Goal: Transaction & Acquisition: Book appointment/travel/reservation

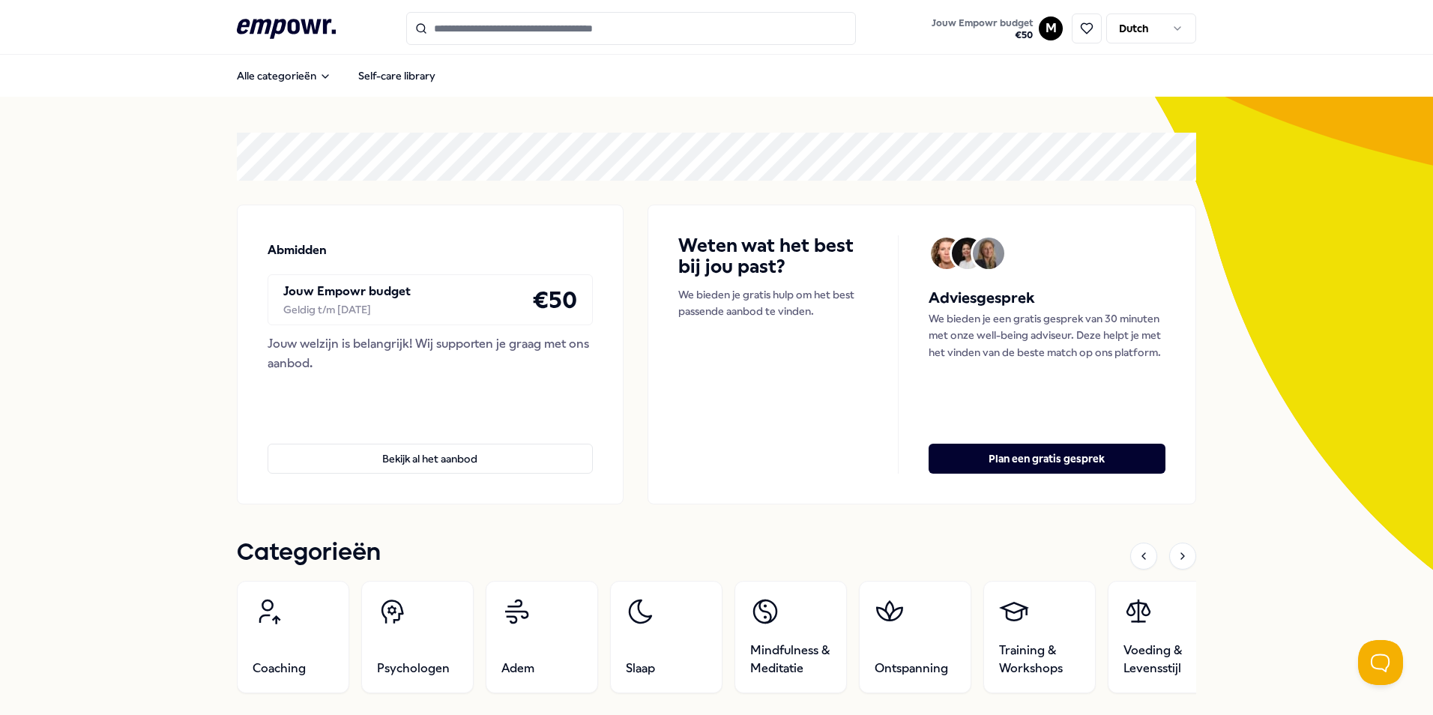
click at [274, 22] on icon at bounding box center [286, 28] width 99 height 19
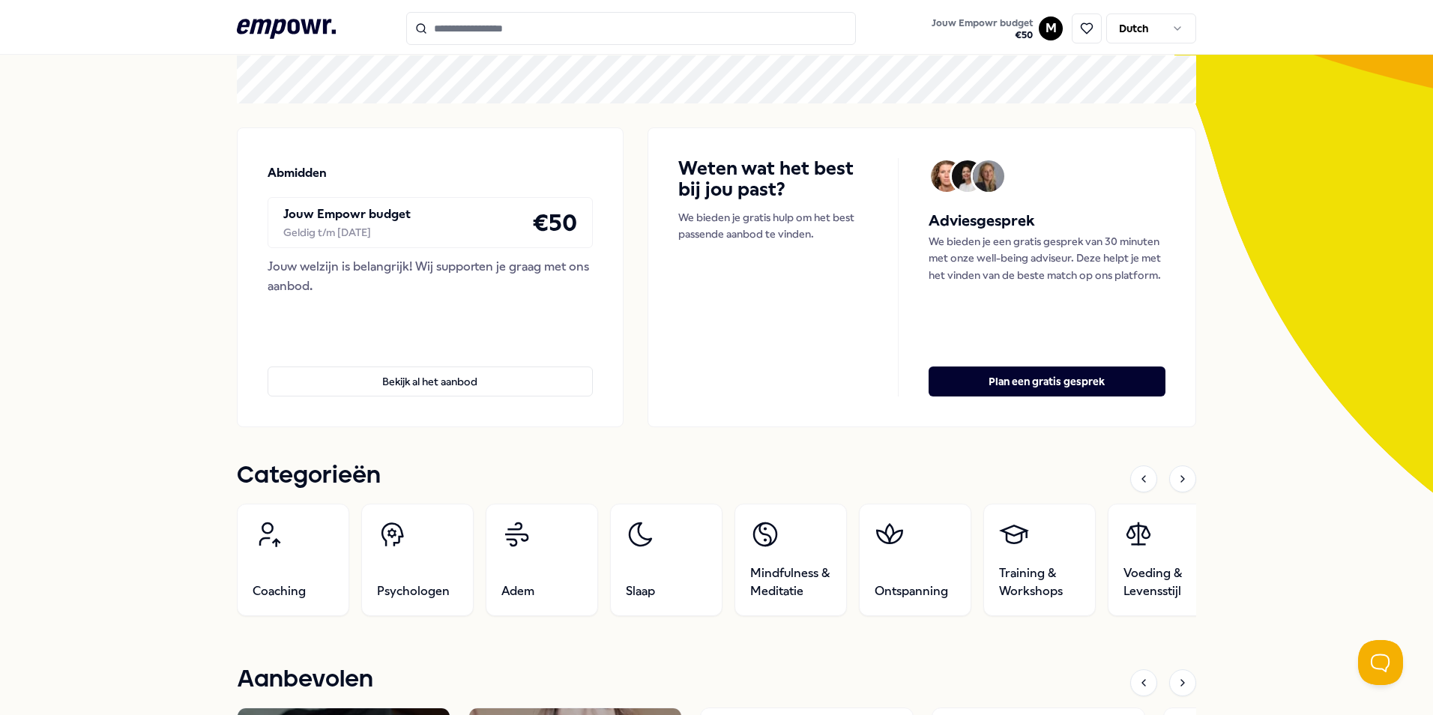
scroll to position [150, 0]
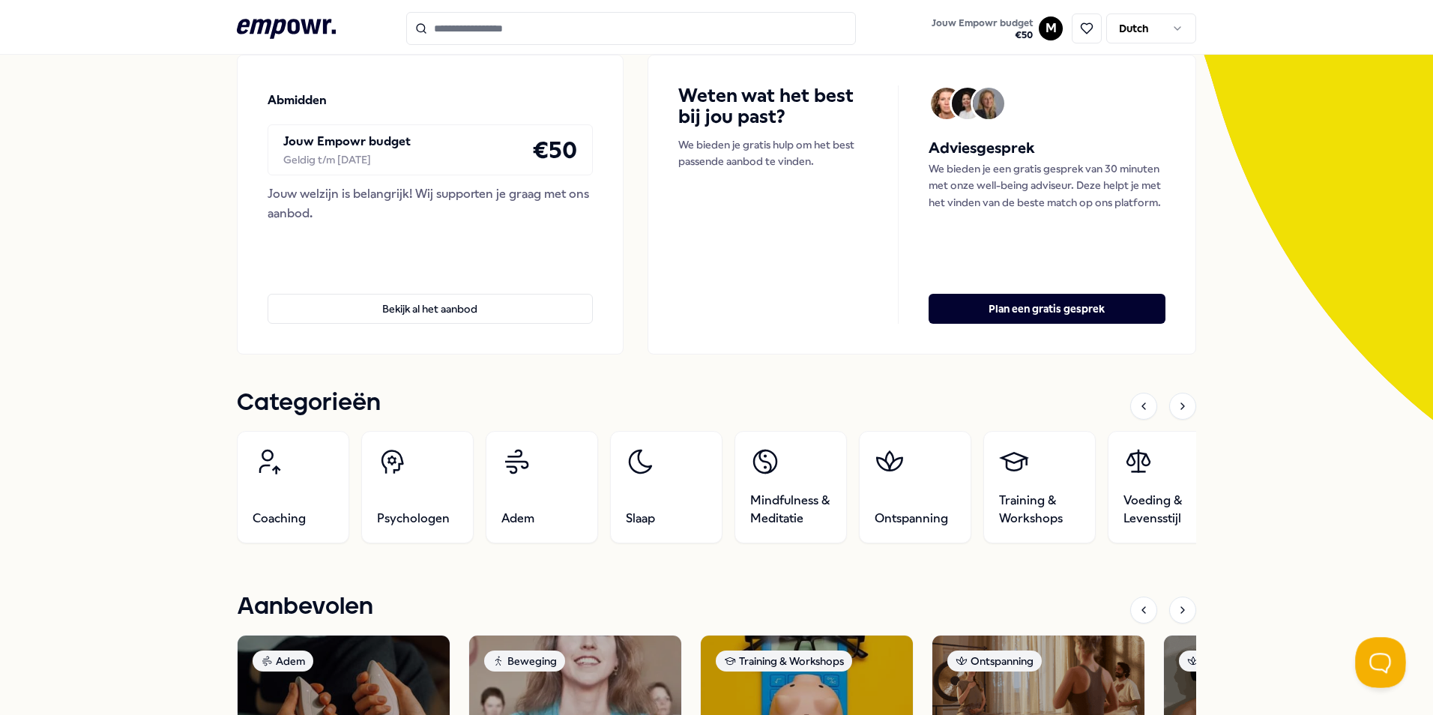
click at [755, 442] on button "Open Beacon popover" at bounding box center [1377, 659] width 45 height 45
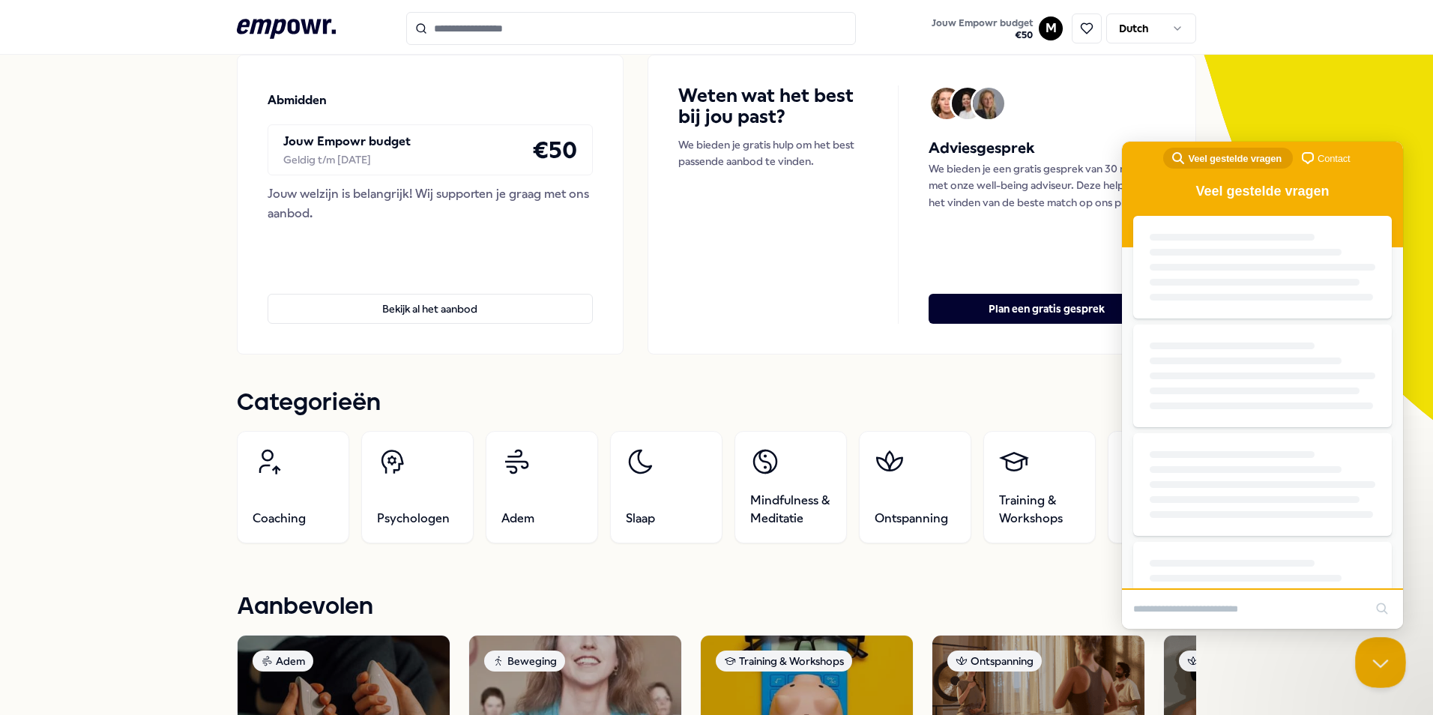
scroll to position [0, 0]
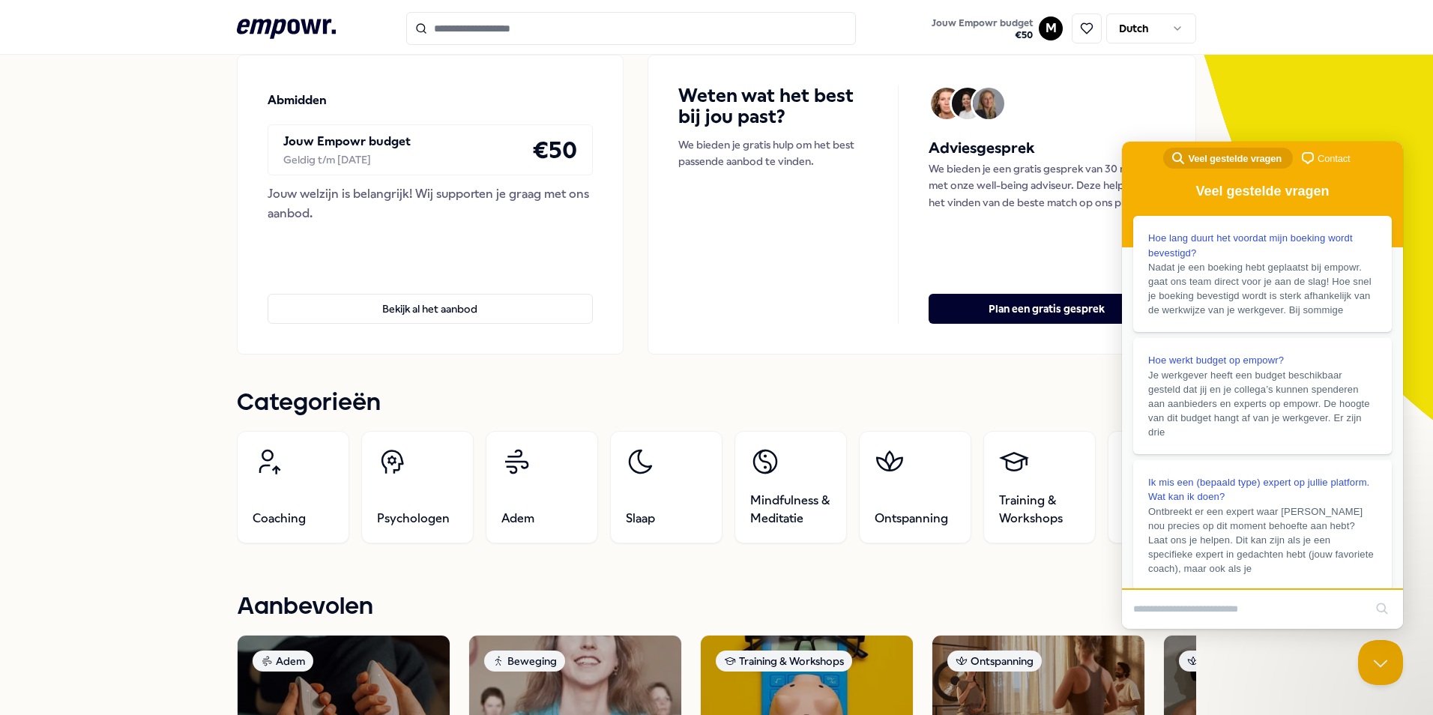
click at [755, 155] on span "Contact" at bounding box center [1334, 158] width 32 height 15
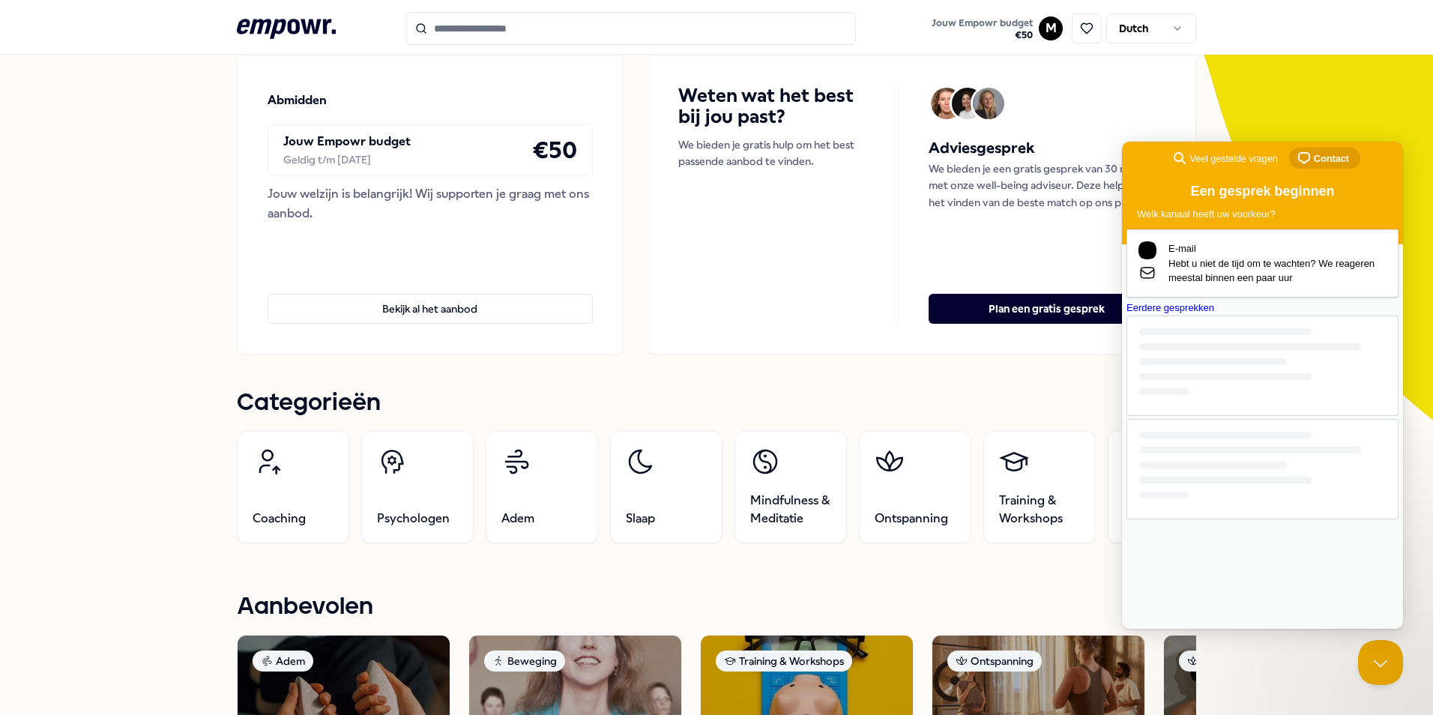
click at [755, 442] on div at bounding box center [1262, 465] width 247 height 67
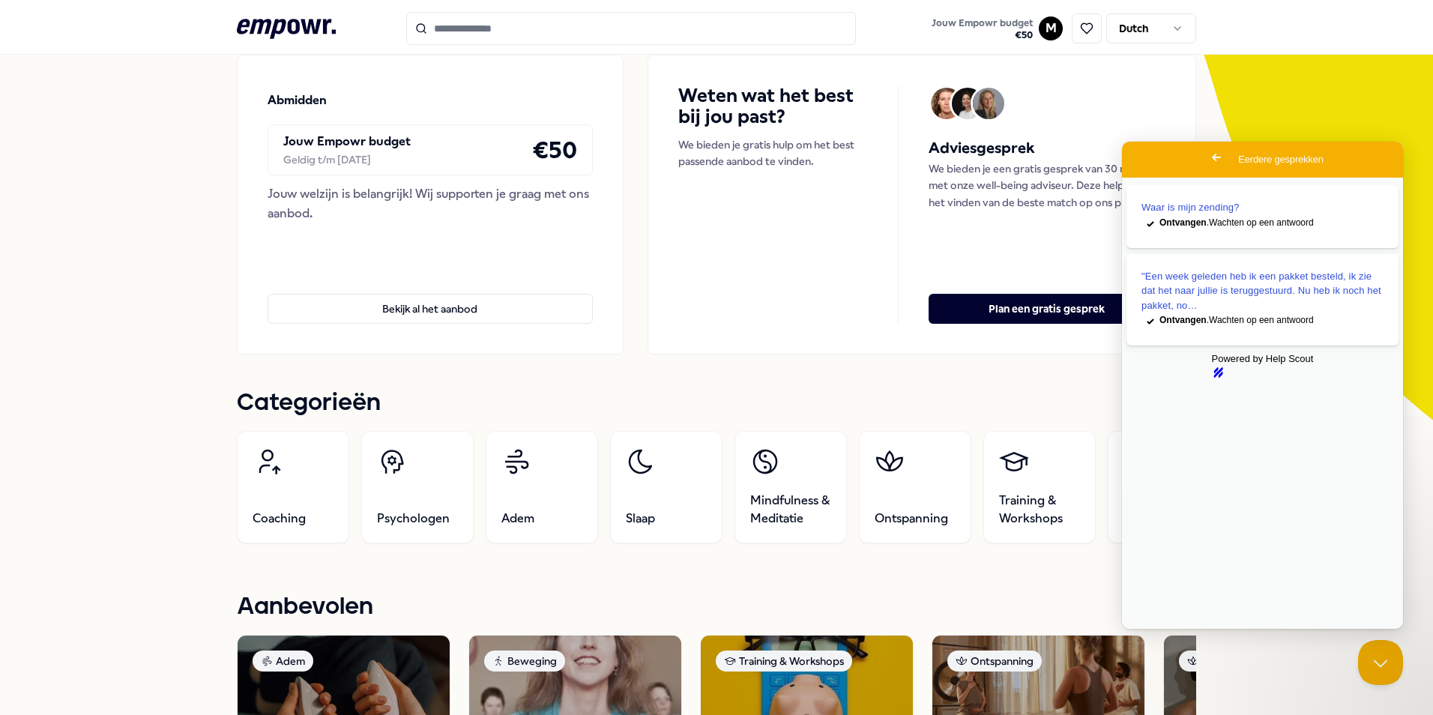
click at [755, 442] on div "Waar is mijn zending? checkmark Ontvangen . Wachten op een antwoord "Een week g…" at bounding box center [1262, 403] width 281 height 451
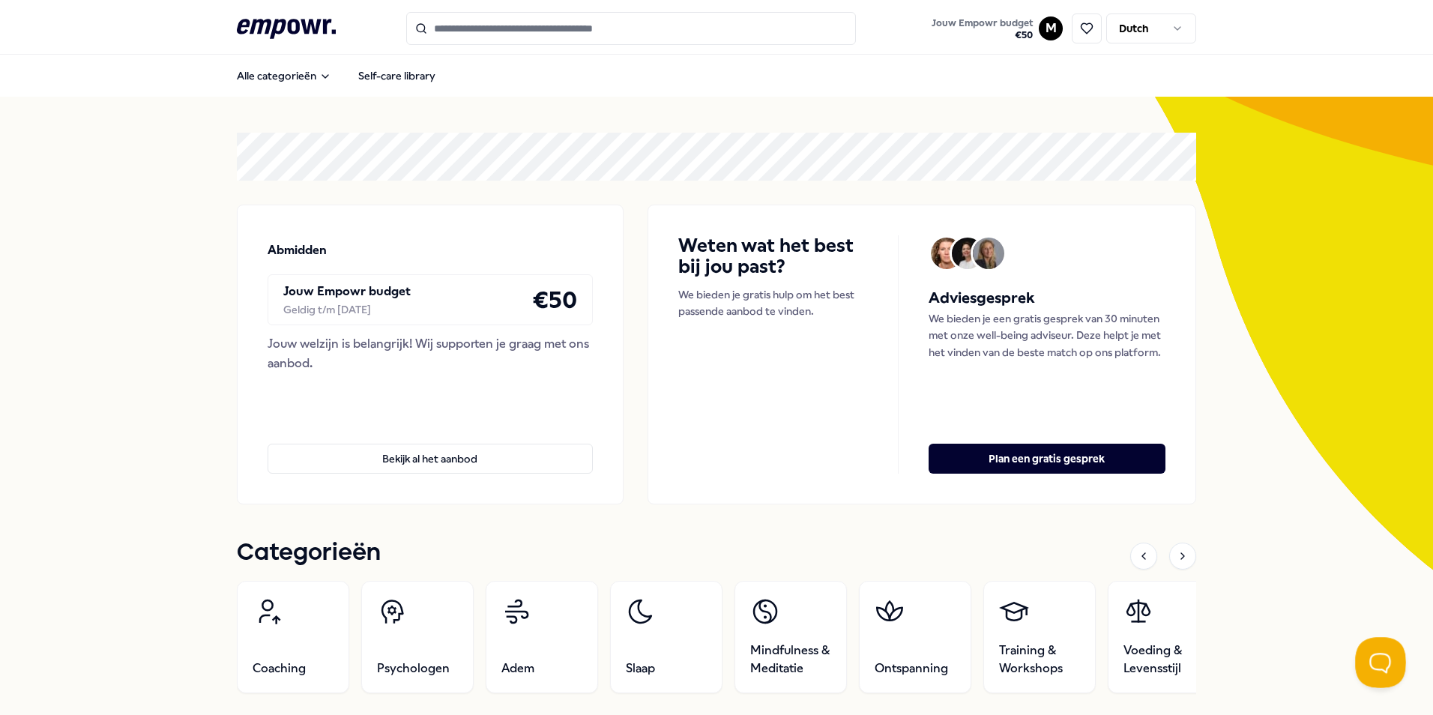
click at [1378, 663] on button "Open Beacon popover" at bounding box center [1377, 659] width 45 height 45
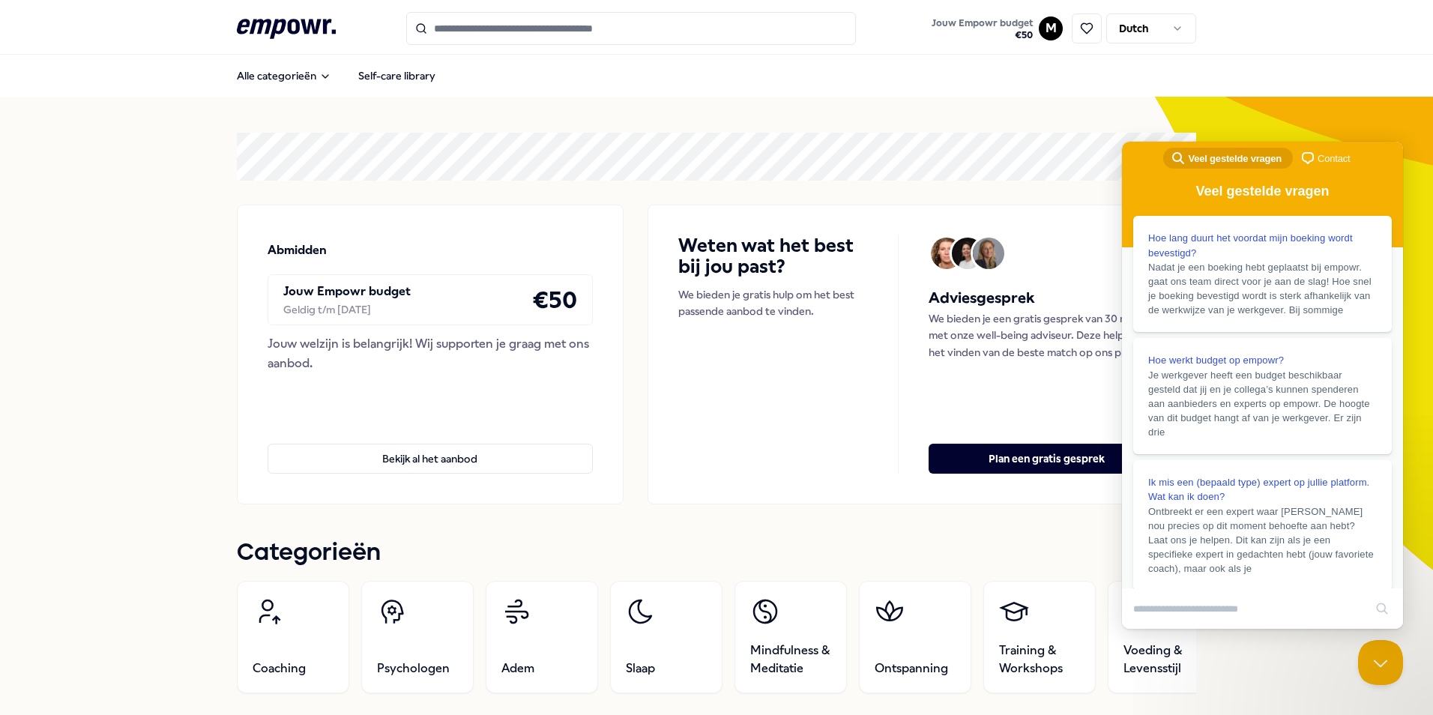
click at [1325, 156] on span "Contact" at bounding box center [1334, 158] width 32 height 15
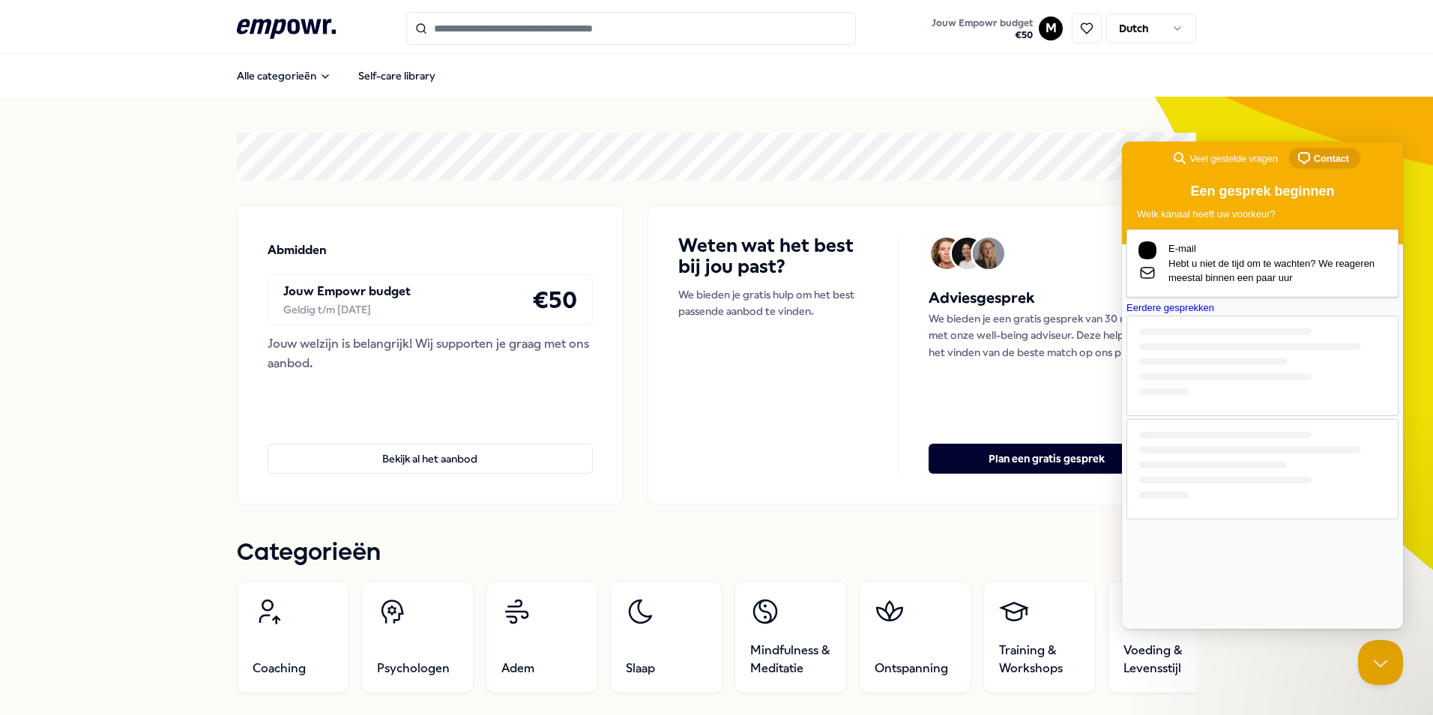
click at [1215, 519] on div at bounding box center [1263, 469] width 272 height 100
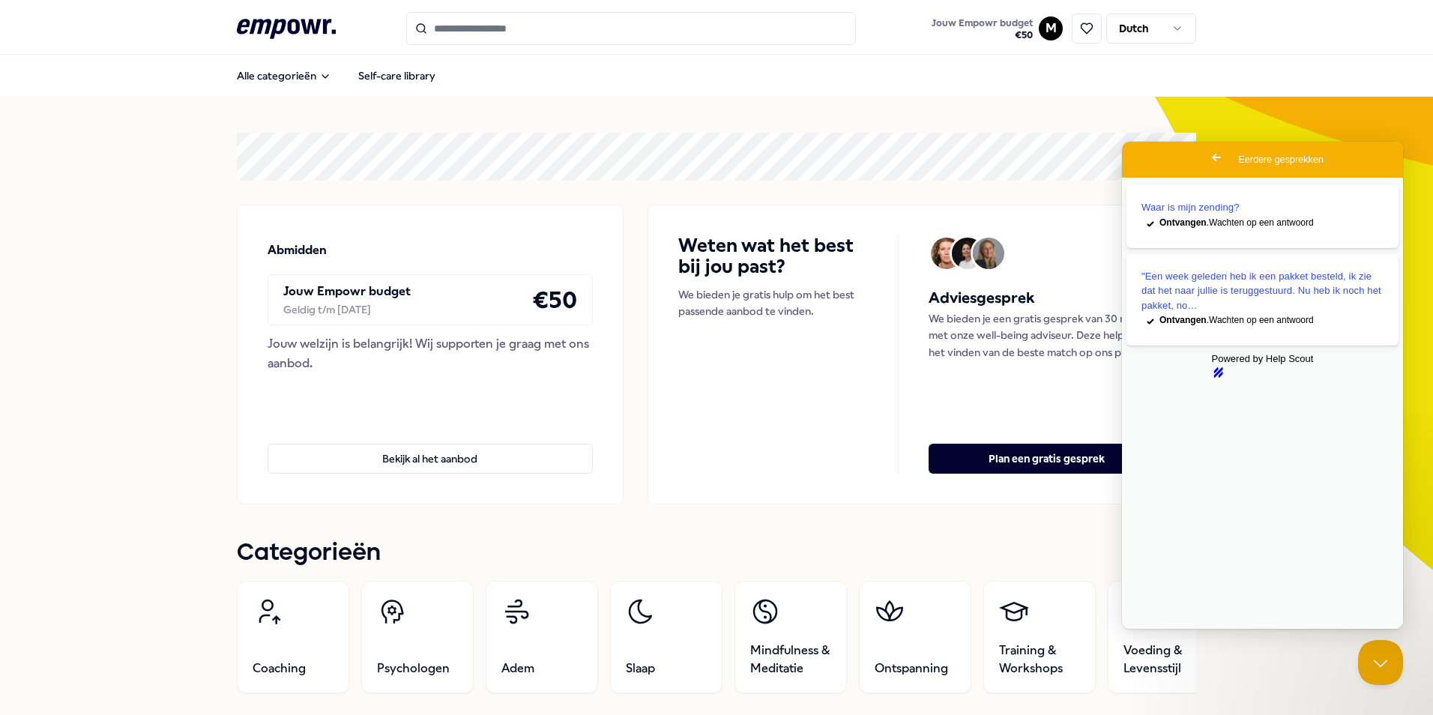
drag, startPoint x: 1205, startPoint y: 517, endPoint x: 1231, endPoint y: 588, distance: 74.9
click at [1231, 588] on div "Waar is mijn zending? checkmark Ontvangen . Wachten op een antwoord "Een week g…" at bounding box center [1262, 403] width 281 height 451
click at [1250, 372] on div "Powered by Help Scout hs-logo" at bounding box center [1263, 365] width 272 height 27
click at [1247, 531] on div "Waar is mijn zending? checkmark Ontvangen . Wachten op een antwoord "Een week g…" at bounding box center [1262, 403] width 281 height 451
drag, startPoint x: 1247, startPoint y: 470, endPoint x: 1245, endPoint y: 406, distance: 63.8
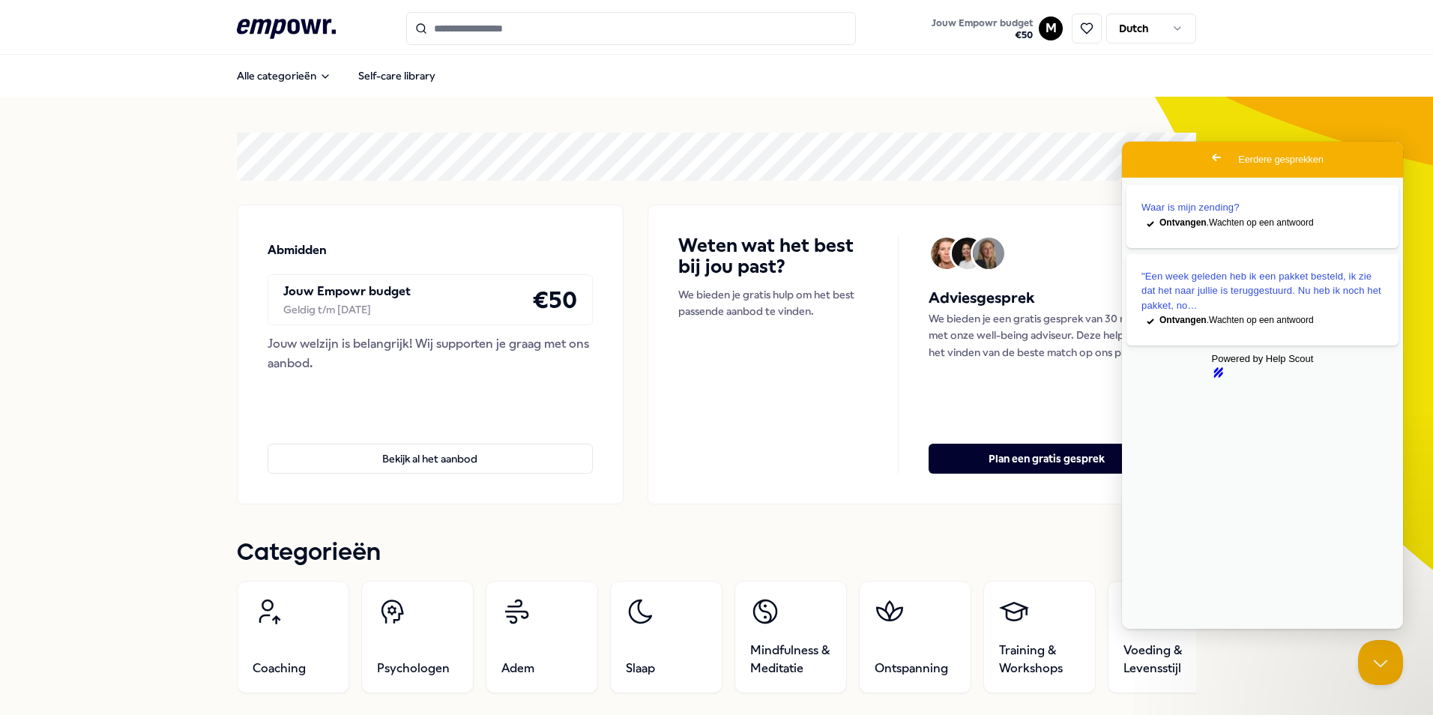
click at [1247, 470] on div "Waar is mijn zending? checkmark Ontvangen . Wachten op een antwoord "Een week g…" at bounding box center [1262, 403] width 281 height 451
click at [1255, 379] on div "Powered by Help Scout hs-logo" at bounding box center [1263, 365] width 272 height 27
click at [1249, 208] on div "Waar is mijn zending?" at bounding box center [1263, 206] width 242 height 15
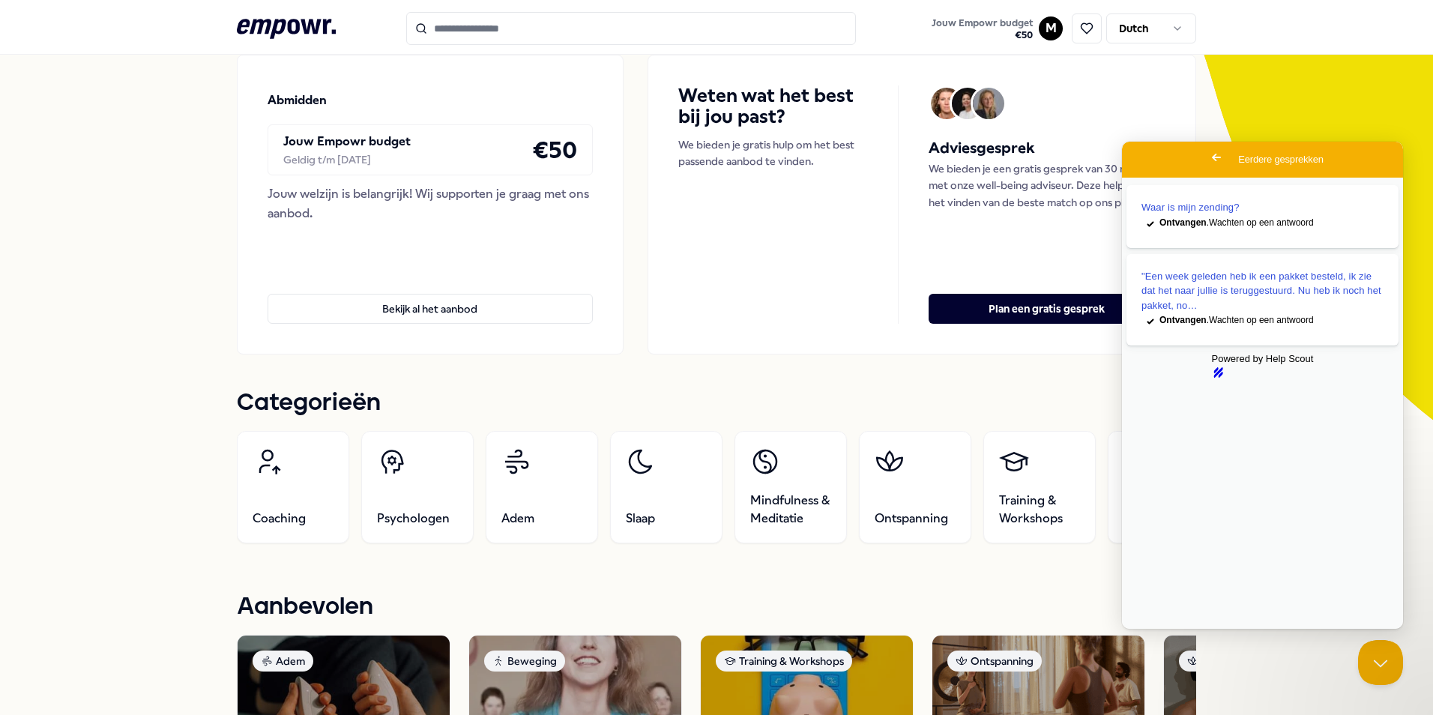
drag, startPoint x: 1264, startPoint y: 590, endPoint x: 1270, endPoint y: 672, distance: 81.9
click at [1270, 672] on html "Go back Eerdere gesprekken Waar is mijn zending? checkmark Ontvangen . Wachten …" at bounding box center [1262, 452] width 281 height 621
click at [1150, 630] on button "Close" at bounding box center [1136, 639] width 27 height 19
click at [1336, 421] on div "Waar is mijn zending? checkmark Ontvangen . Wachten op een antwoord "Een week g…" at bounding box center [1262, 403] width 281 height 451
click at [1208, 160] on span "Go back" at bounding box center [1217, 157] width 18 height 18
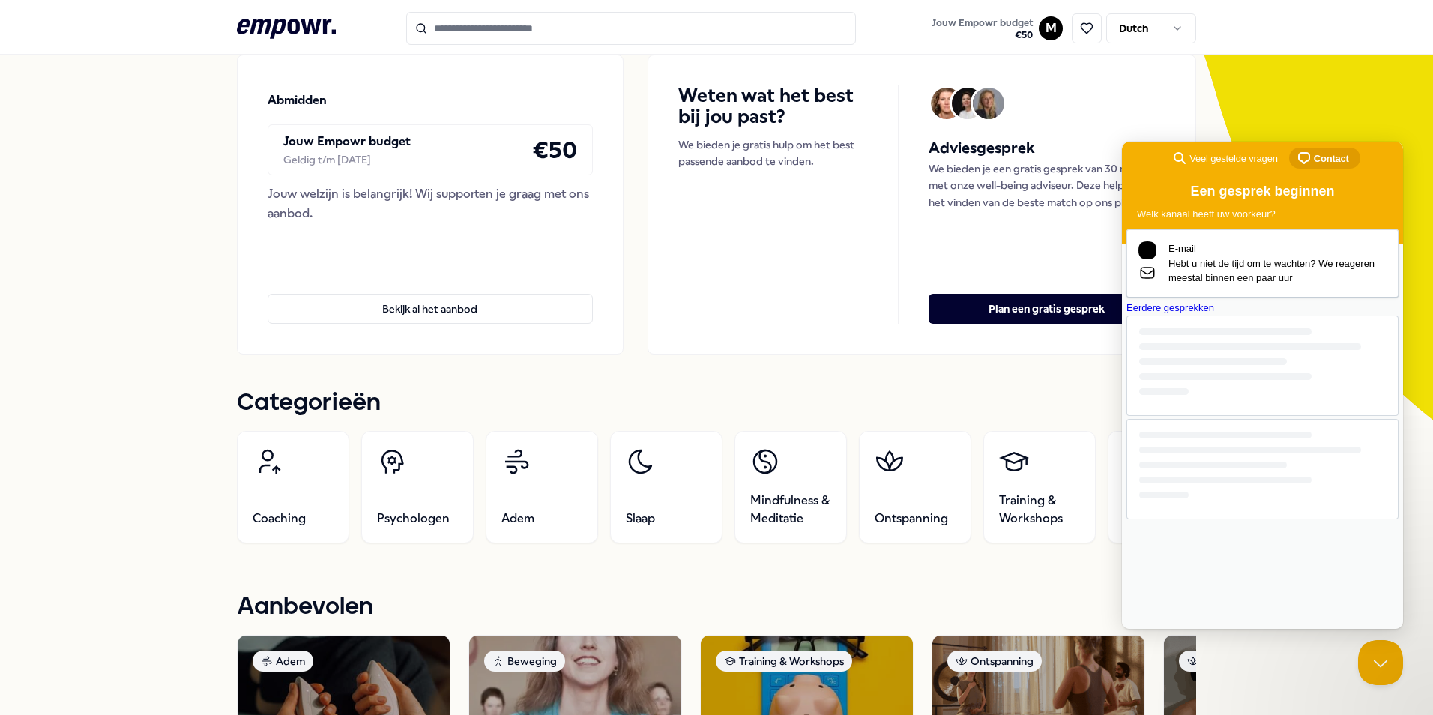
click at [1205, 519] on div "E-mail Hebt u niet de tijd om te wachten? We reageren meestal binnen een paar u…" at bounding box center [1263, 374] width 272 height 290
click at [1205, 265] on span "Hebt u niet de tijd om te wachten? We reageren meestal binnen een paar uur" at bounding box center [1278, 270] width 218 height 29
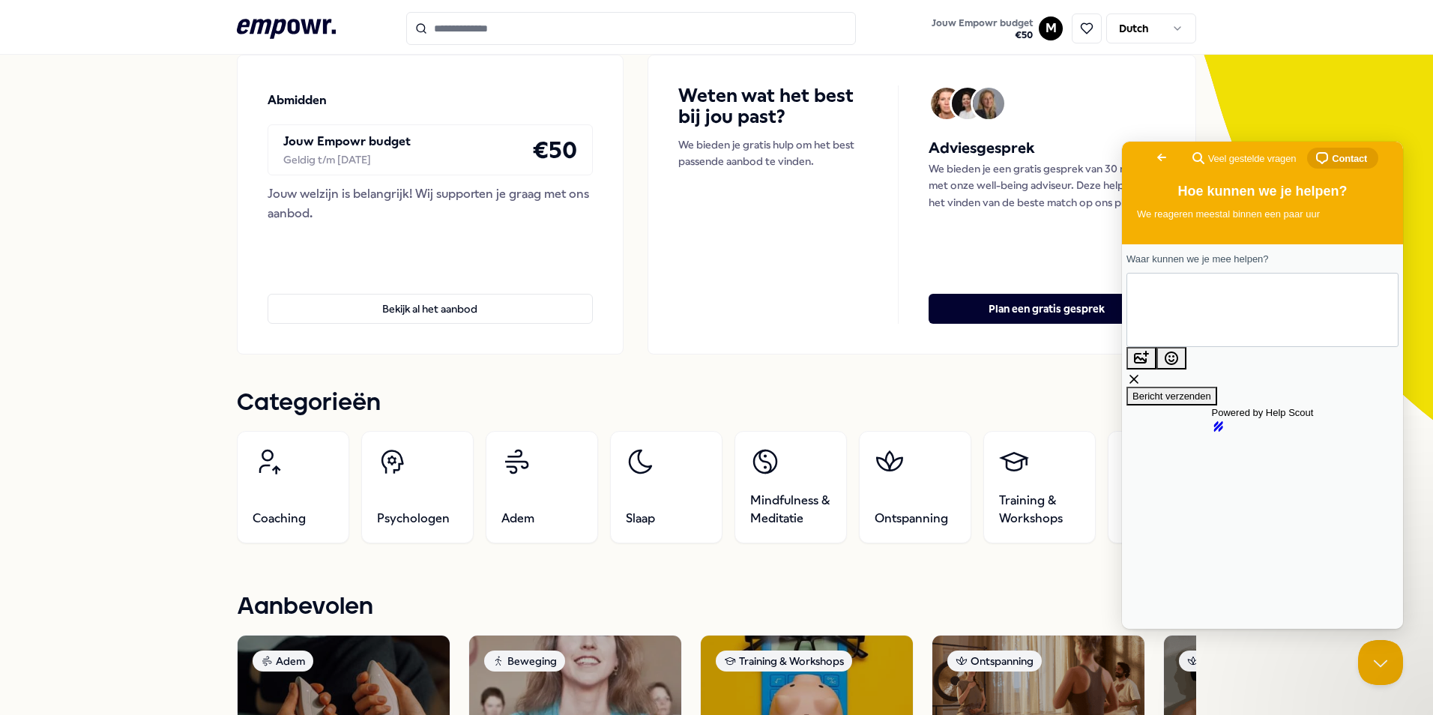
click at [1185, 319] on textarea "Waar kunnen we je mee helpen?" at bounding box center [1195, 309] width 113 height 70
type textarea "**********"
click at [1211, 402] on span "Bericht verzenden" at bounding box center [1172, 396] width 79 height 11
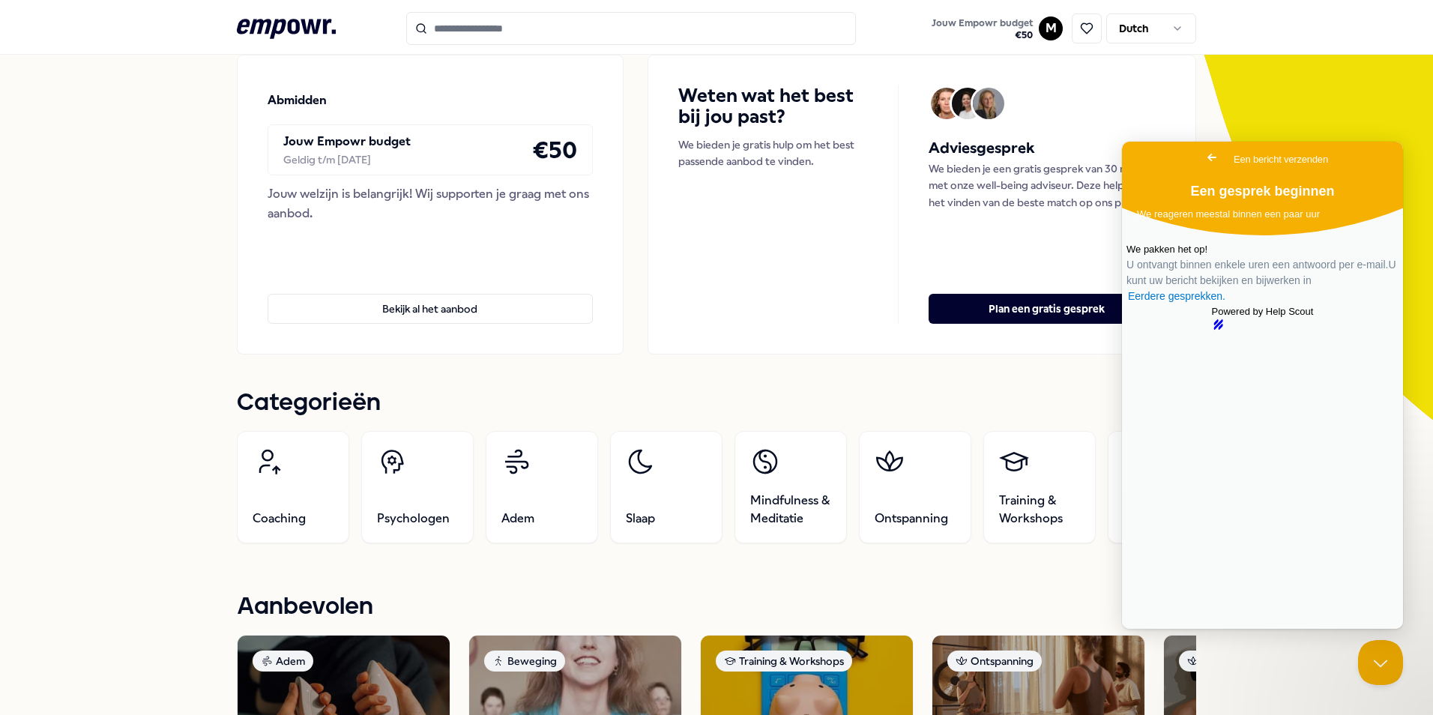
click at [1203, 163] on span "Go back" at bounding box center [1212, 157] width 18 height 18
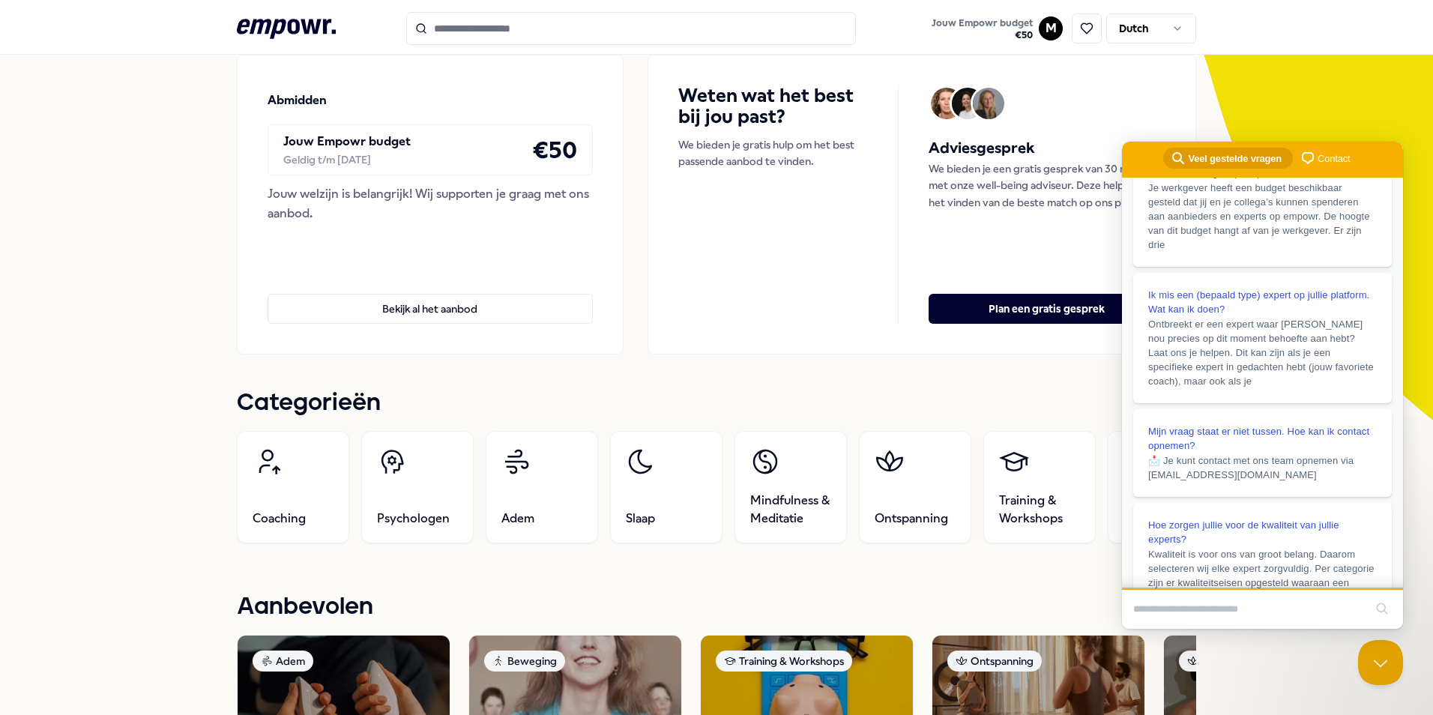
scroll to position [300, 0]
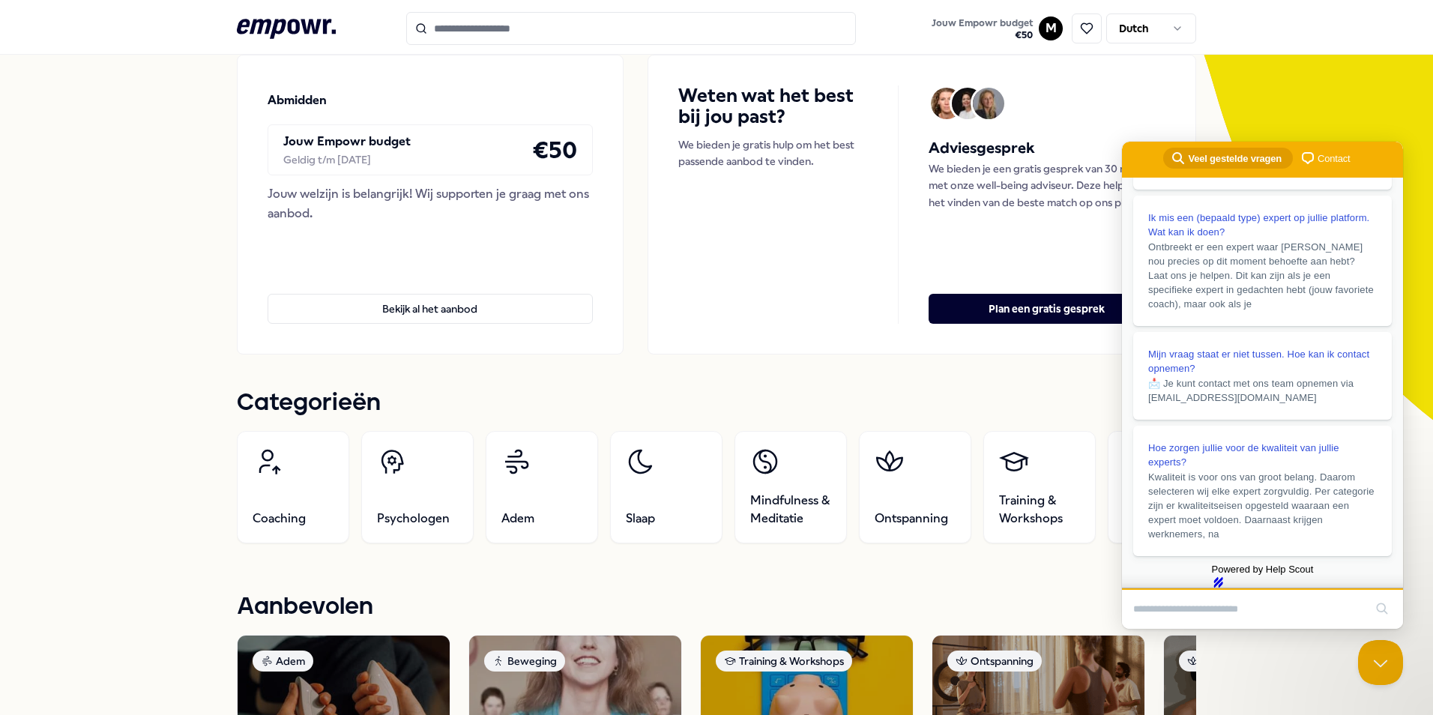
click at [244, 20] on icon ".empowr-logo_svg__cls-1{fill:#03032f}" at bounding box center [286, 29] width 99 height 28
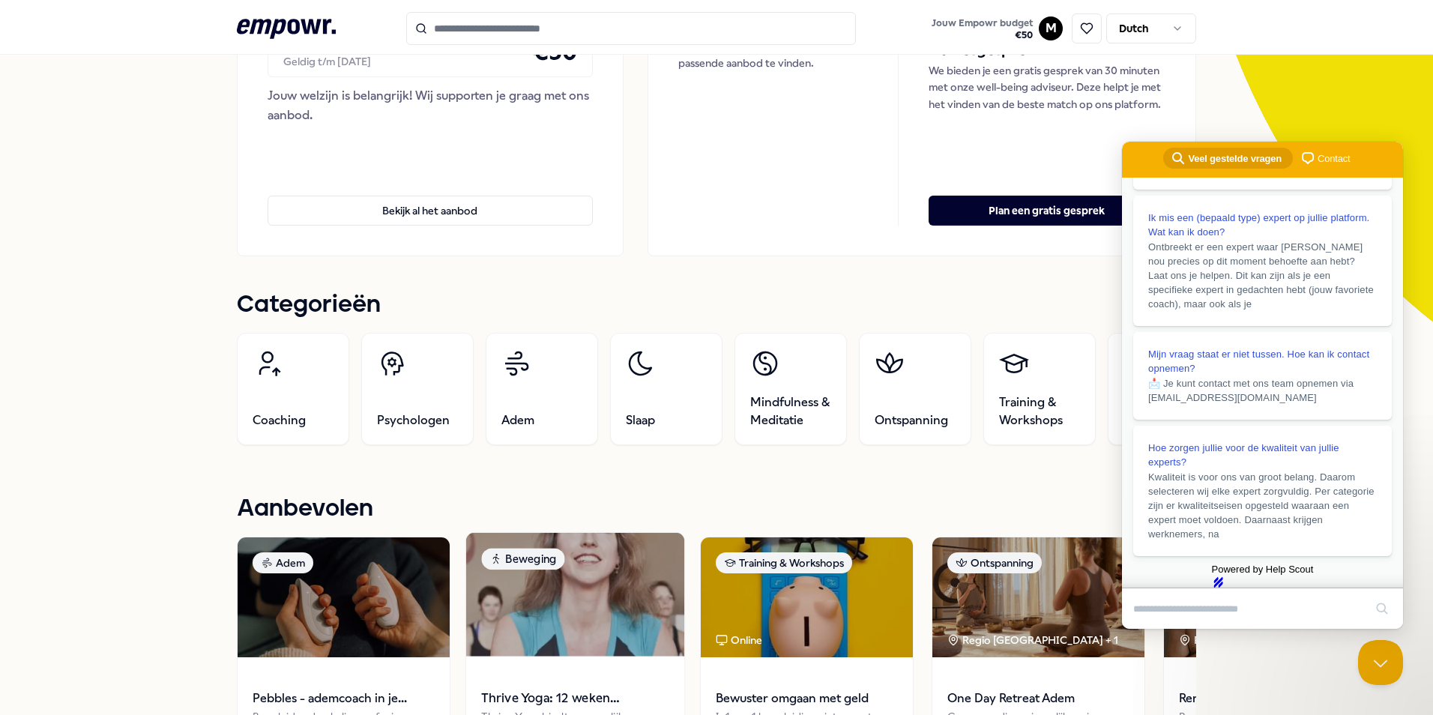
scroll to position [322, 0]
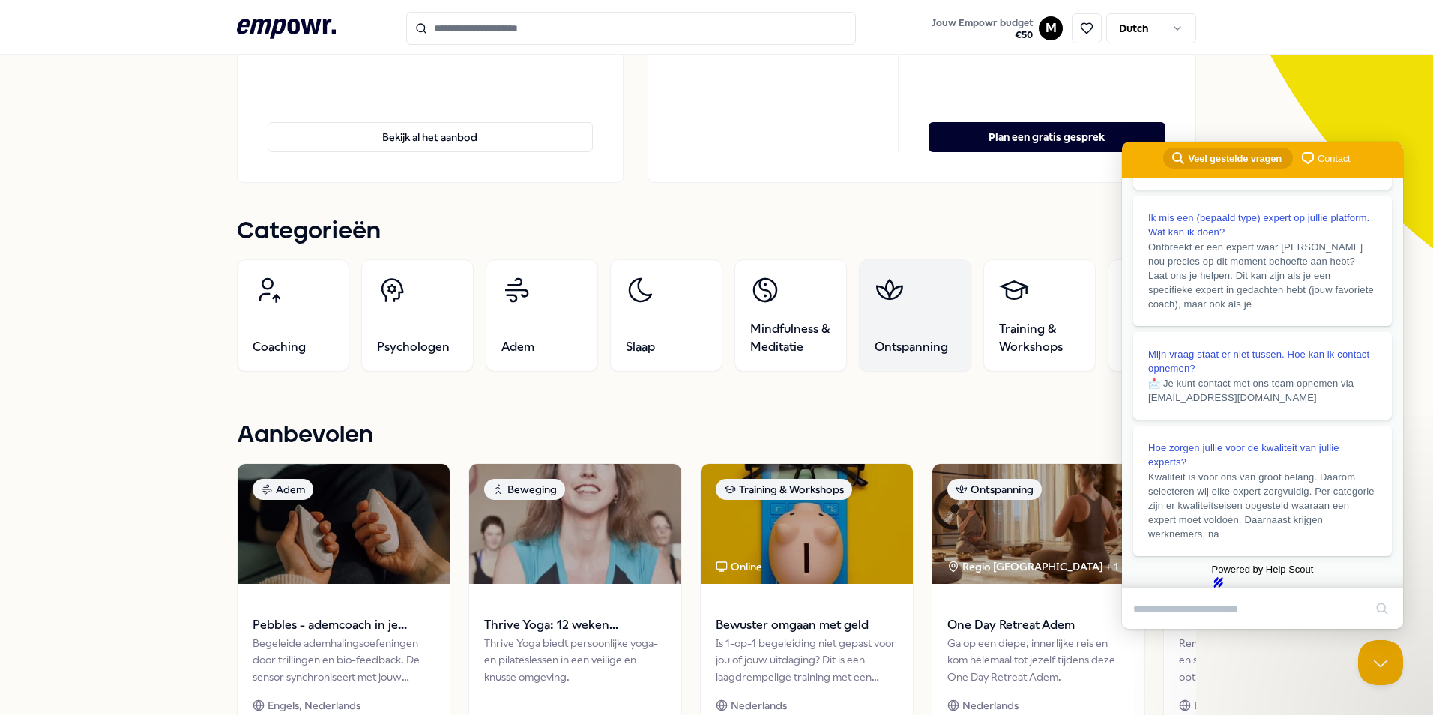
click at [917, 310] on link "Ontspanning" at bounding box center [915, 315] width 112 height 112
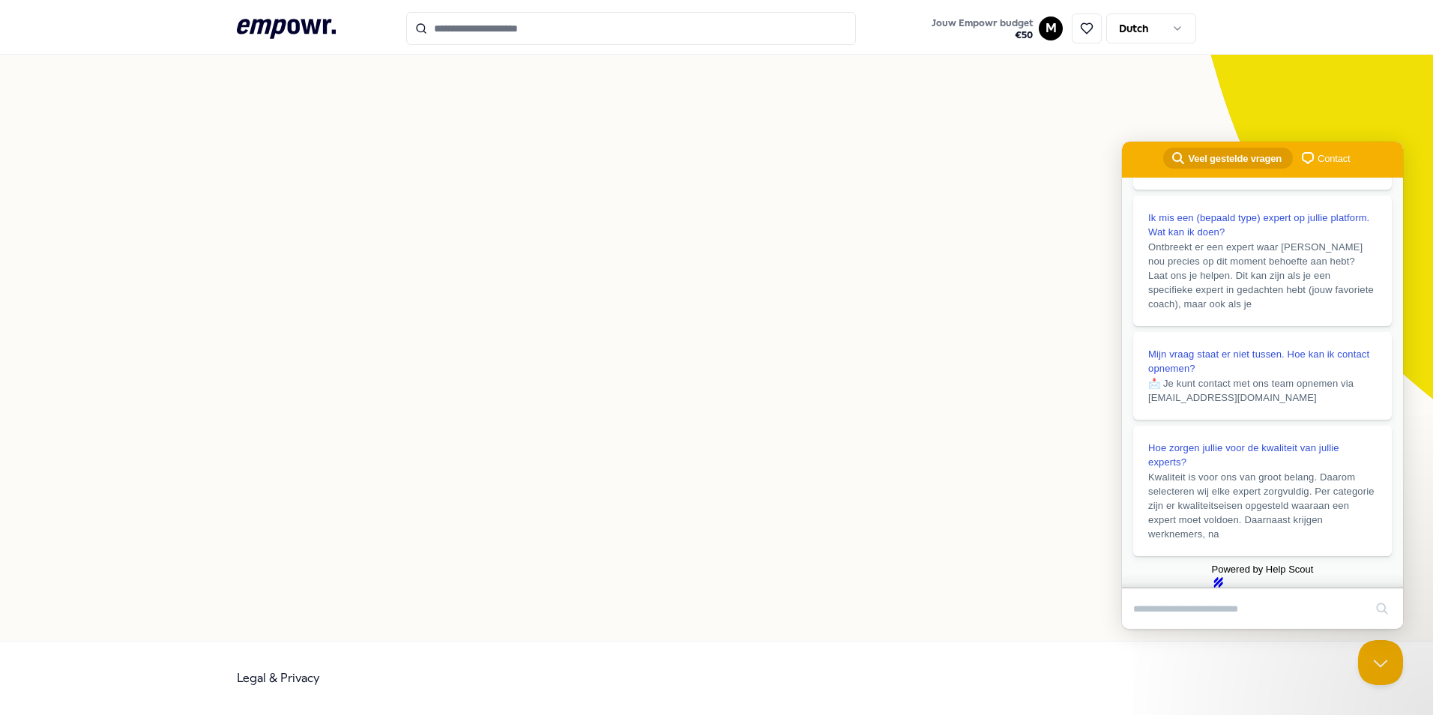
scroll to position [97, 0]
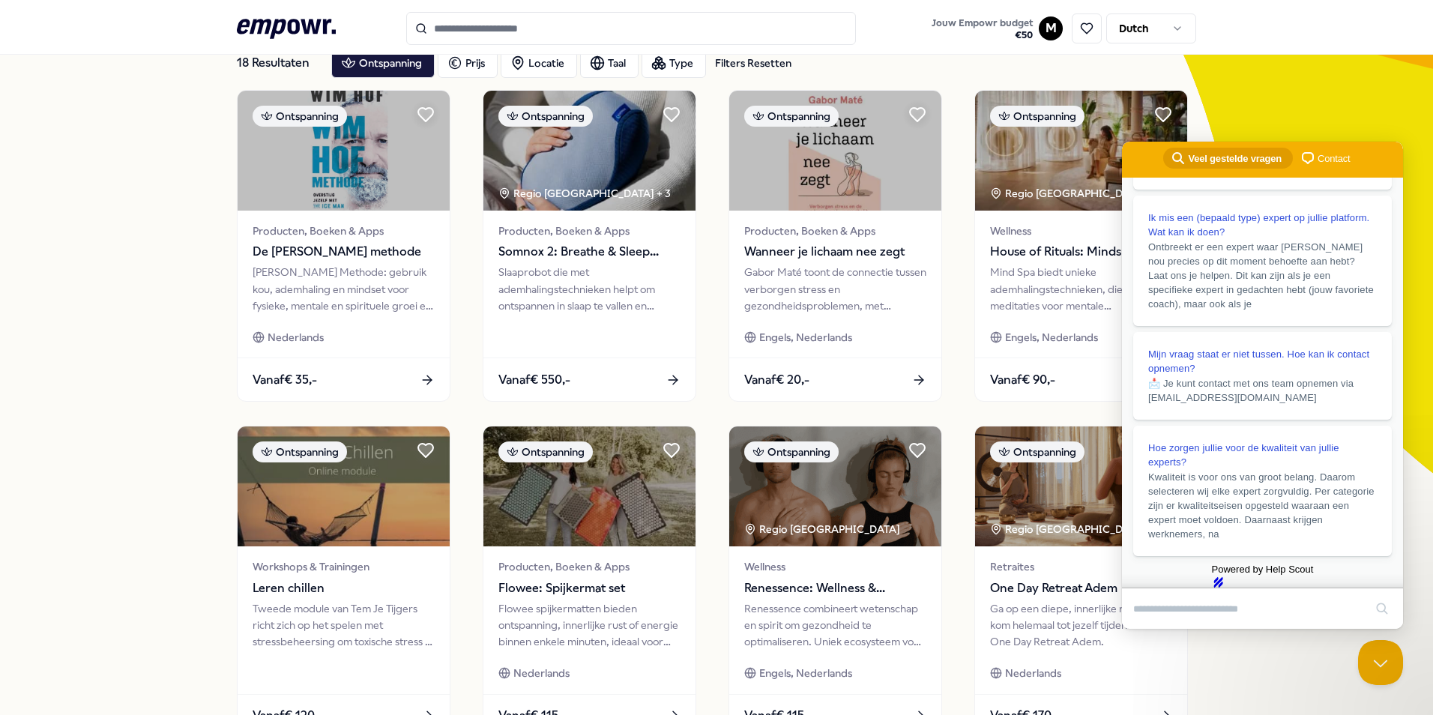
click at [1345, 112] on div "18 Resultaten Filters Resetten Ontspanning Prijs Locatie Taal Type Filters Rese…" at bounding box center [716, 585] width 1433 height 1170
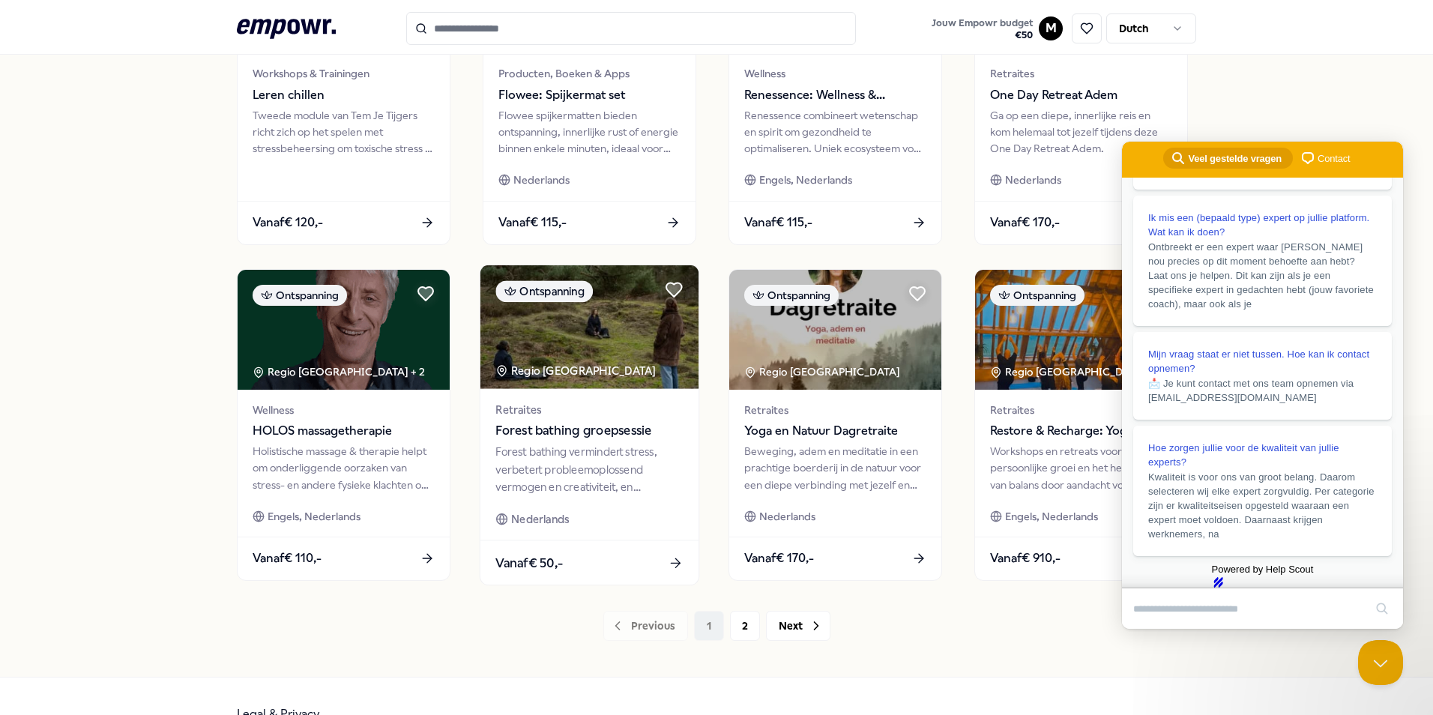
scroll to position [626, 0]
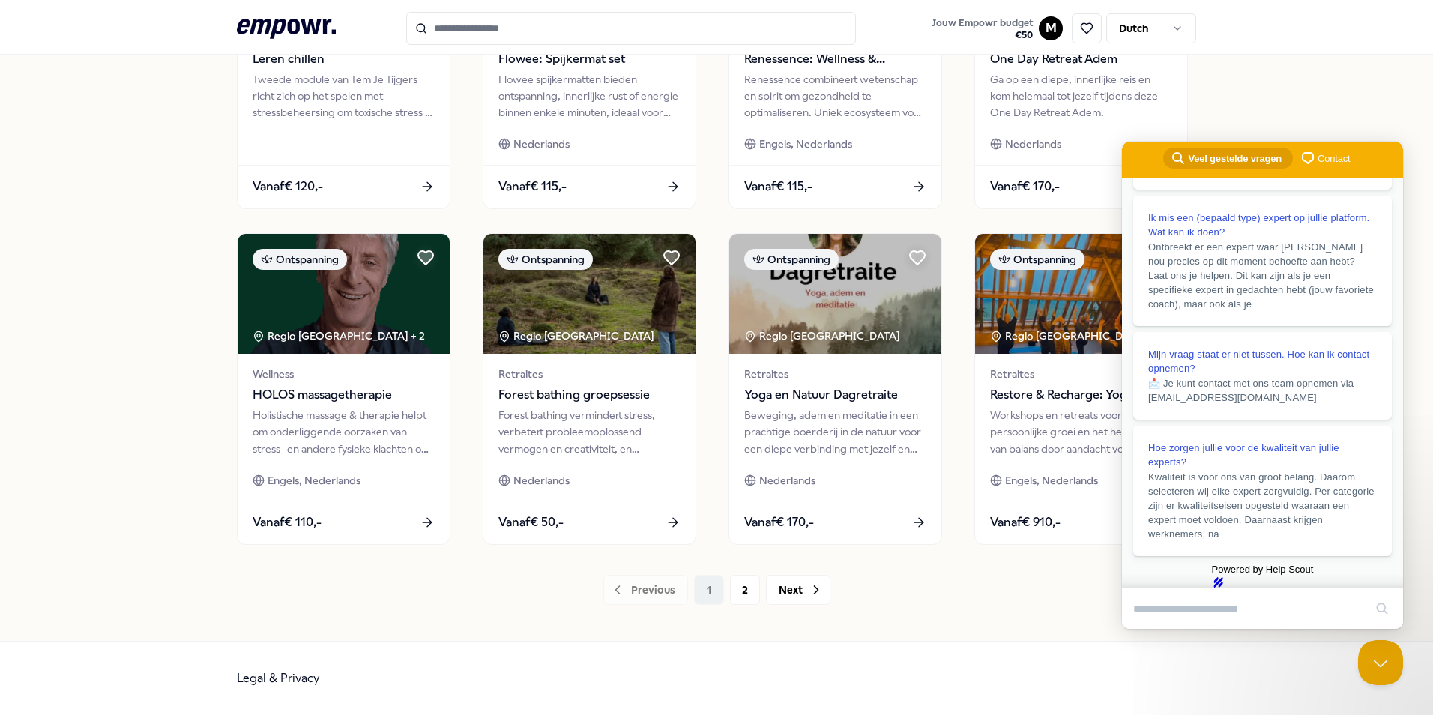
click at [808, 606] on div "18 Resultaten Filters Resetten Ontspanning Prijs Locatie Taal Type Filters Rese…" at bounding box center [716, 56] width 959 height 1170
click at [792, 584] on button "Next" at bounding box center [798, 590] width 64 height 30
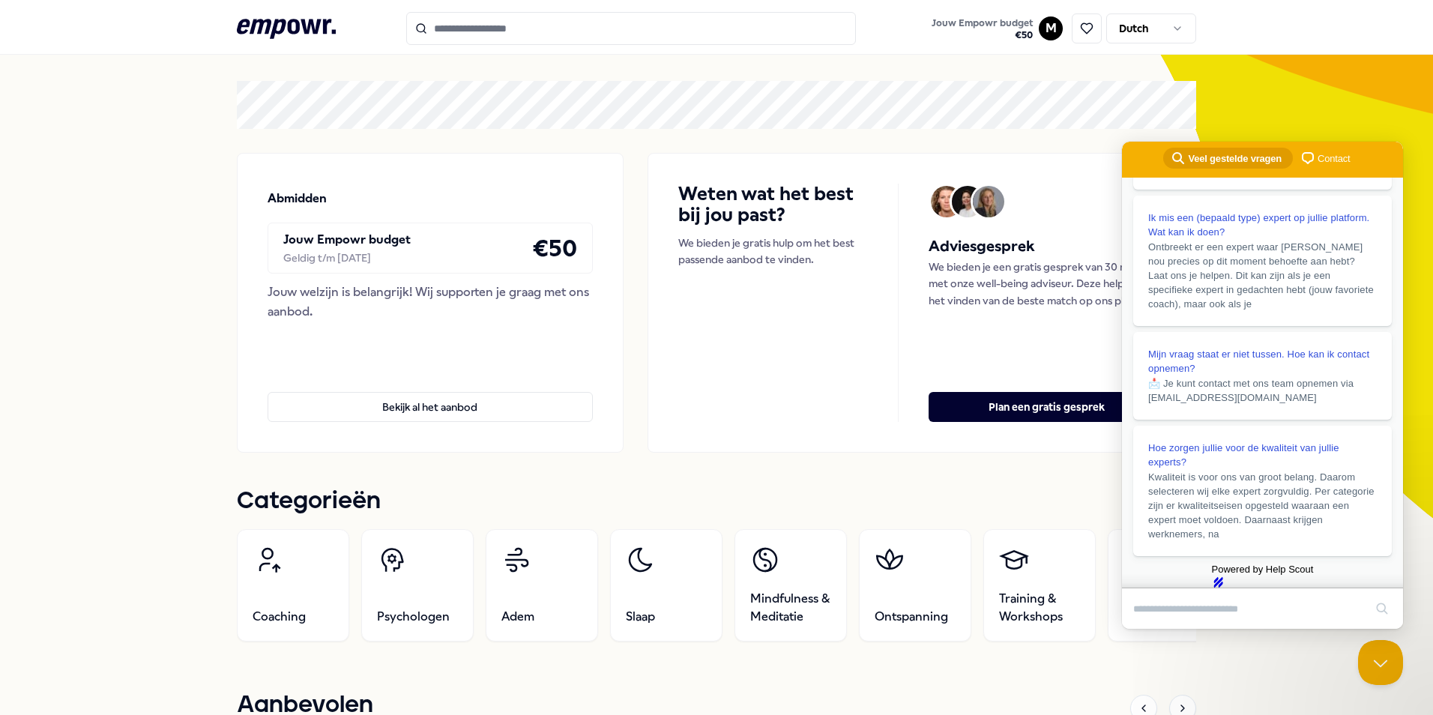
scroll to position [225, 0]
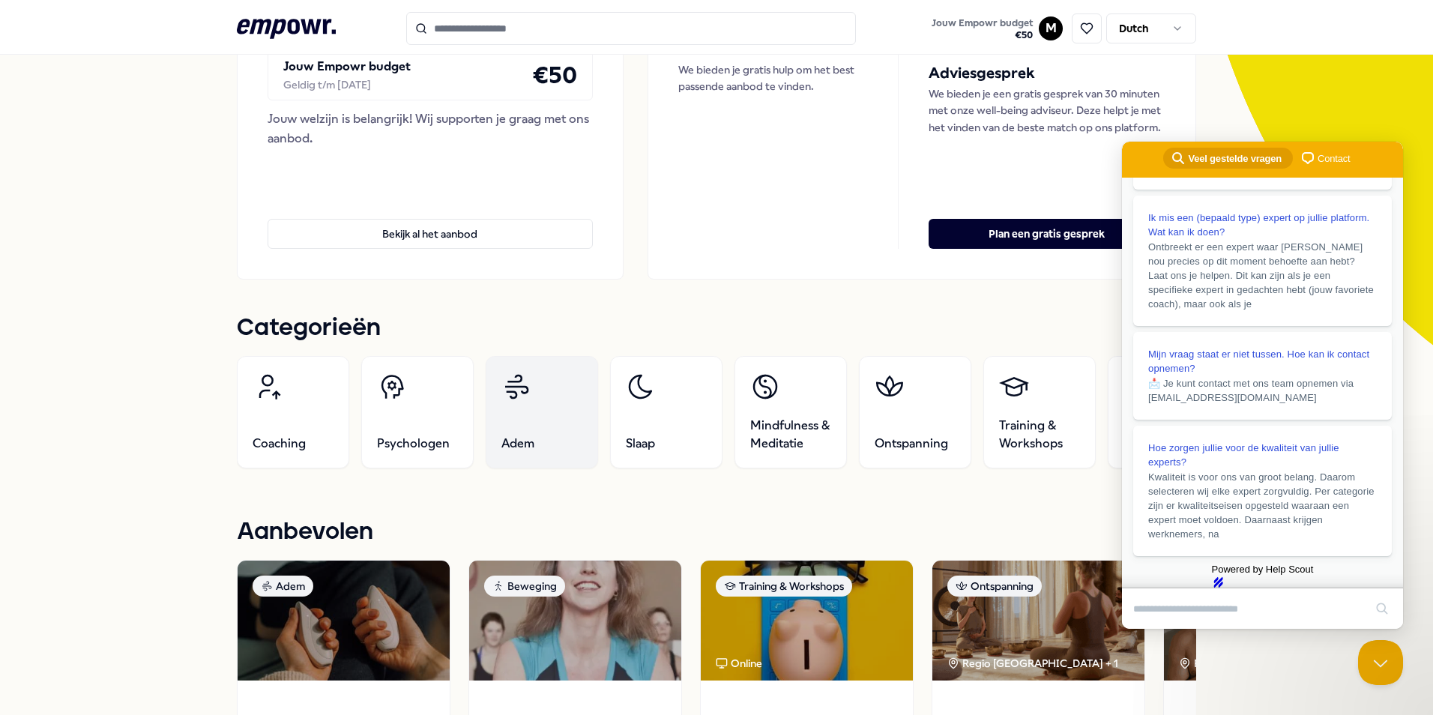
click at [511, 418] on link "Adem" at bounding box center [542, 412] width 112 height 112
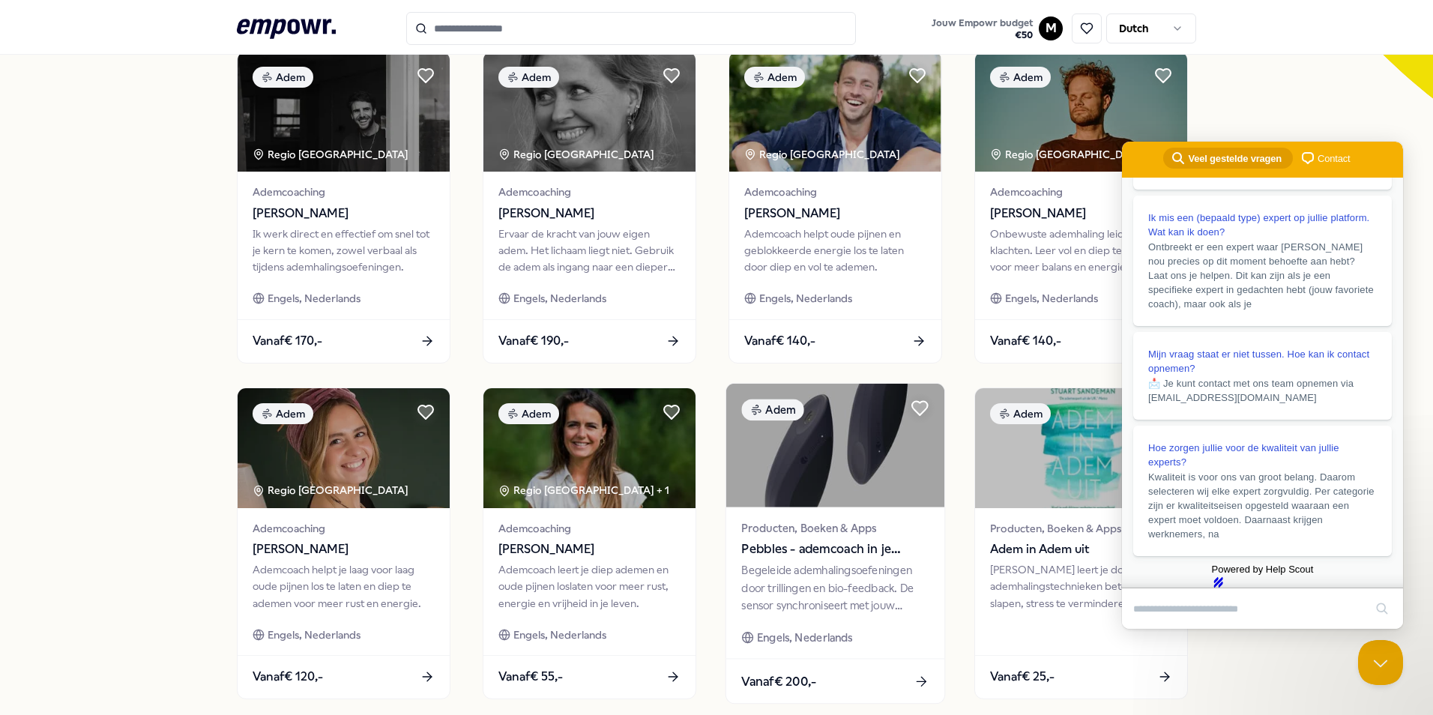
click at [833, 564] on div "Begeleide ademhalingsoefeningen door trillingen en bio-feedback. De sensor sync…" at bounding box center [834, 588] width 187 height 52
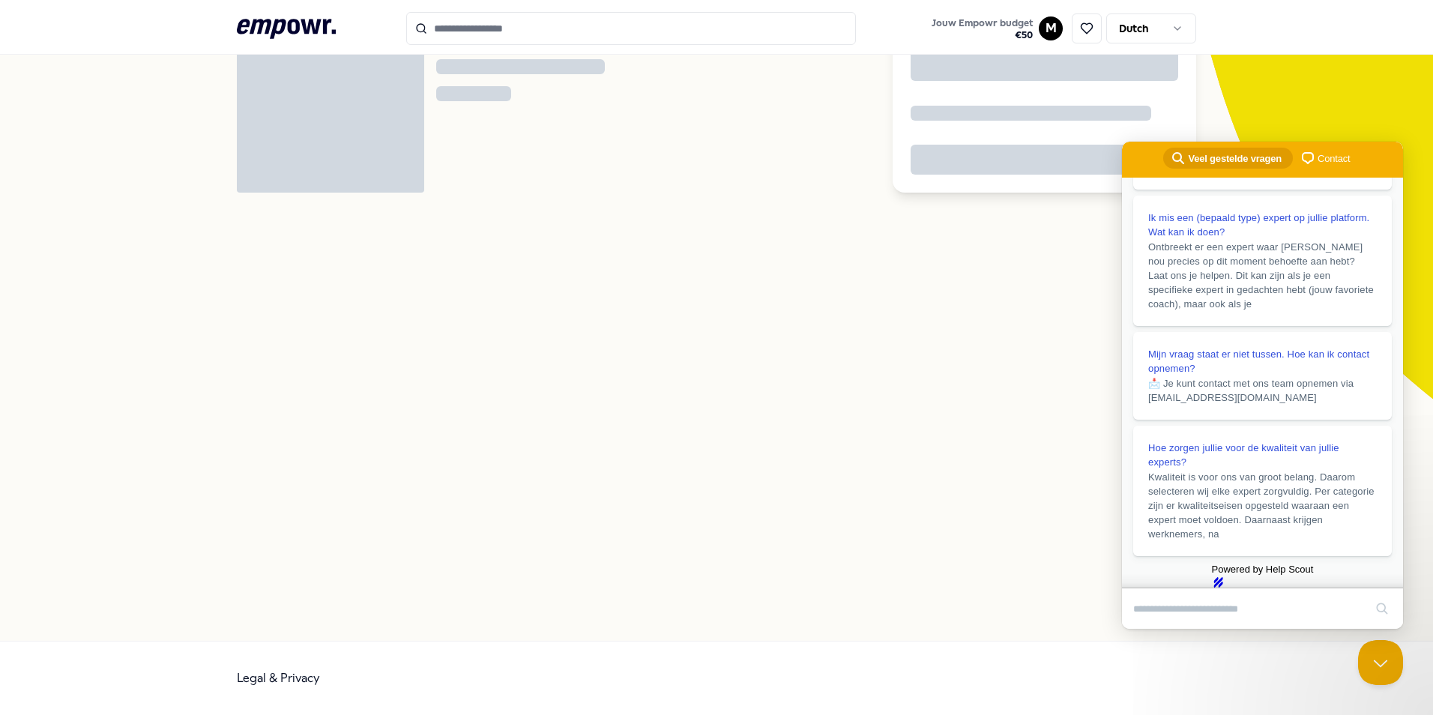
scroll to position [97, 0]
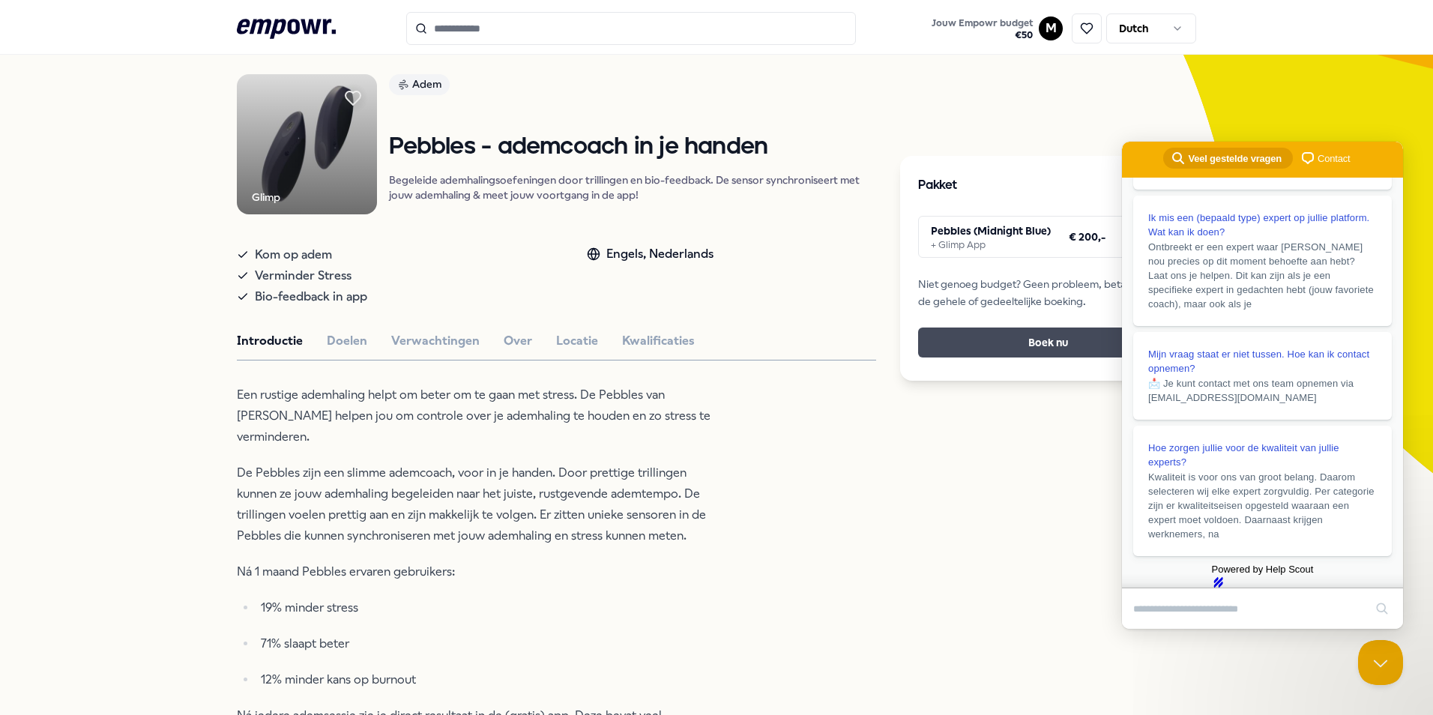
click at [1037, 341] on button "Boek nu" at bounding box center [1048, 343] width 260 height 30
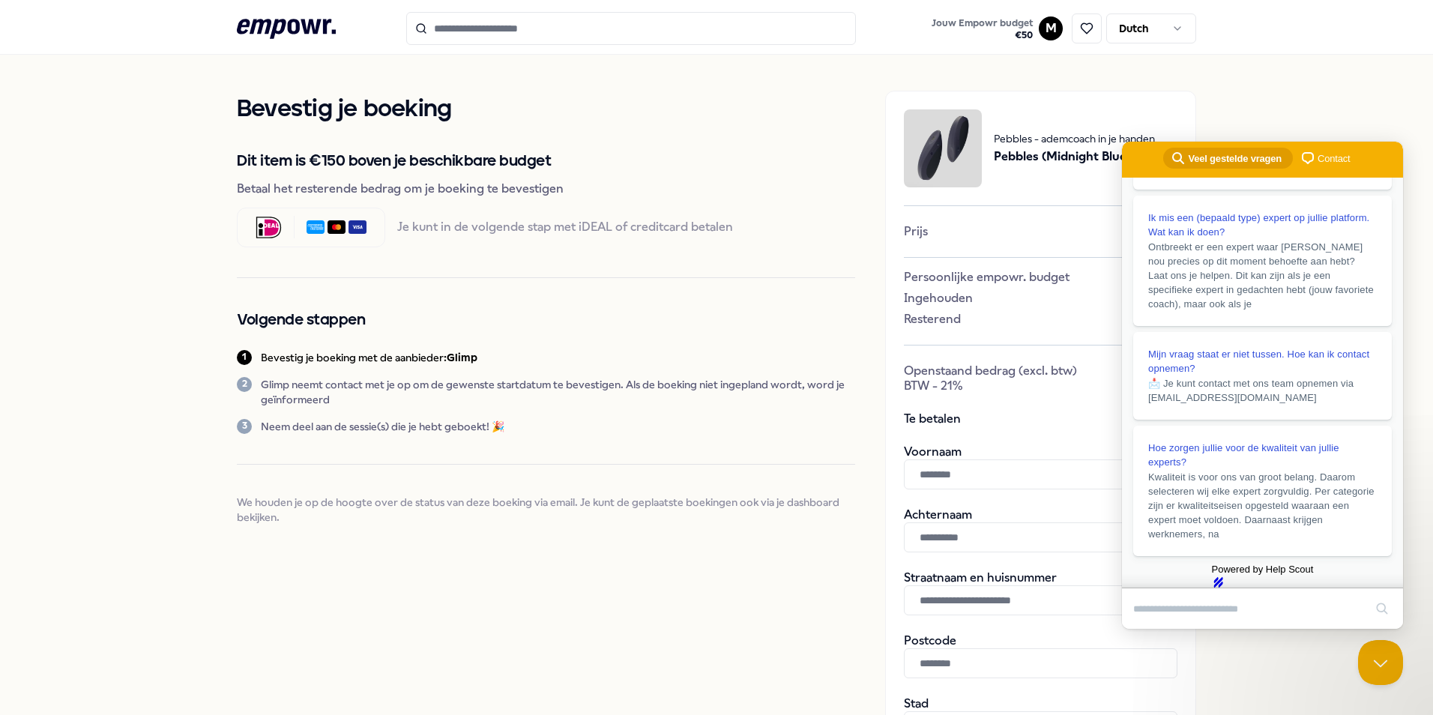
click at [282, 28] on icon ".empowr-logo_svg__cls-1{fill:#03032f}" at bounding box center [286, 29] width 99 height 28
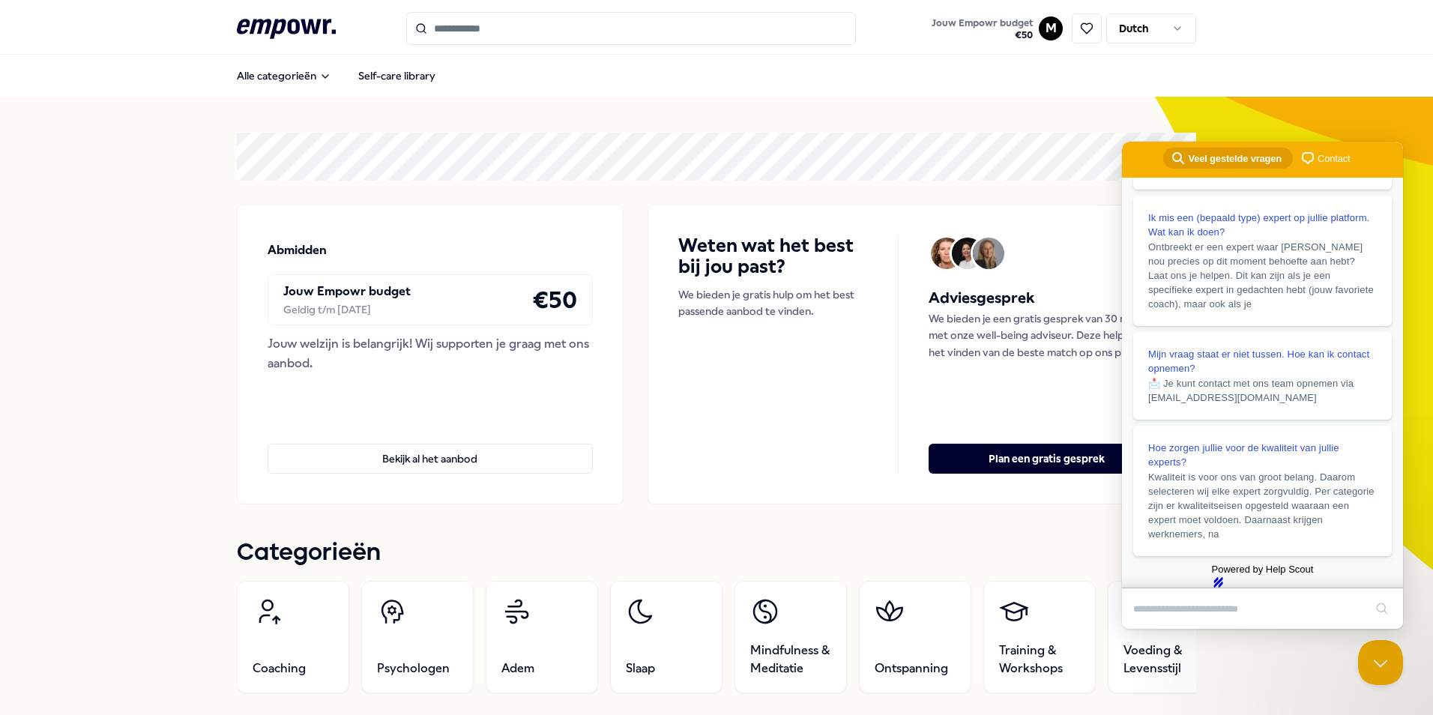
click at [290, 19] on icon at bounding box center [286, 28] width 99 height 19
drag, startPoint x: 1010, startPoint y: 108, endPoint x: 817, endPoint y: 16, distance: 213.9
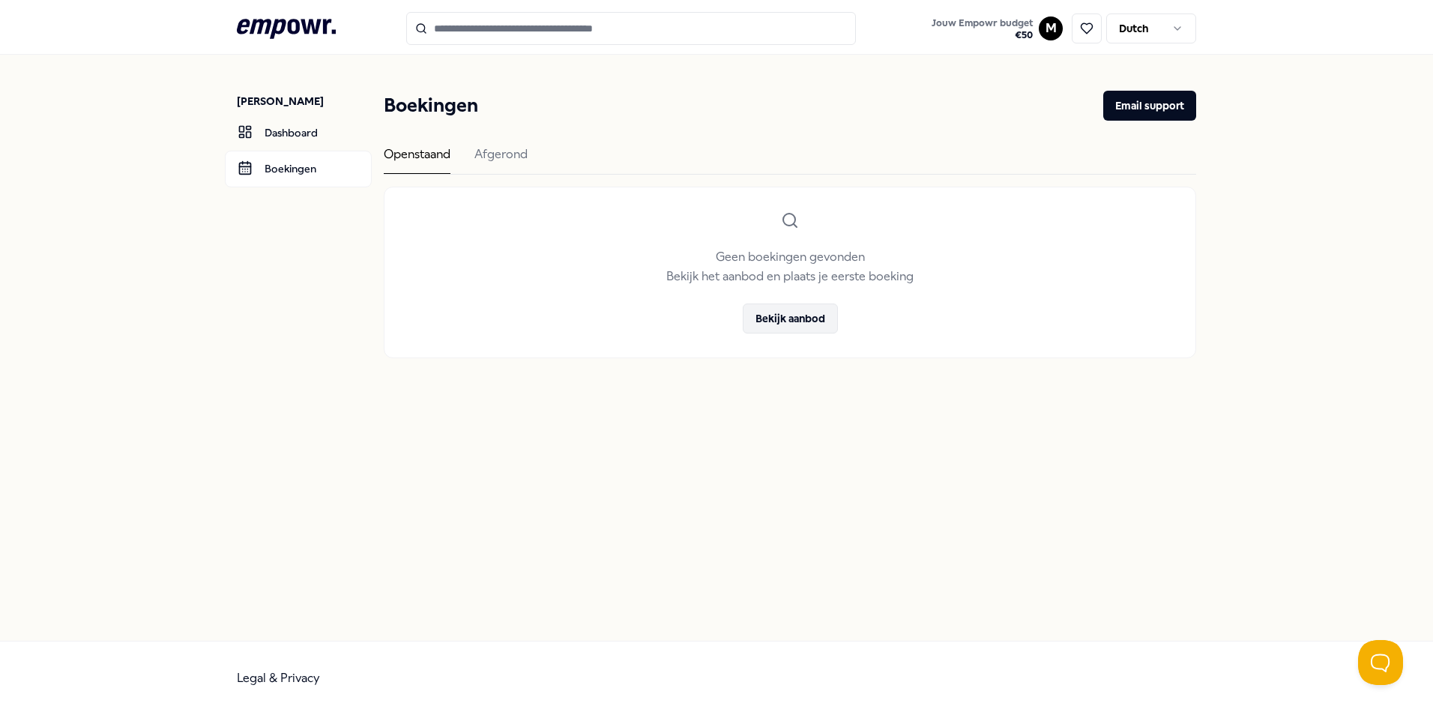
click at [810, 323] on button "Bekijk aanbod" at bounding box center [790, 319] width 95 height 30
